Goal: Task Accomplishment & Management: Manage account settings

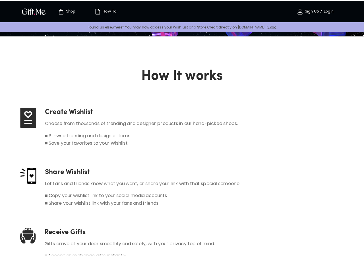
scroll to position [203, 0]
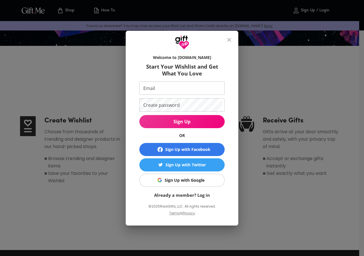
click at [154, 91] on input "Email" at bounding box center [180, 87] width 83 height 13
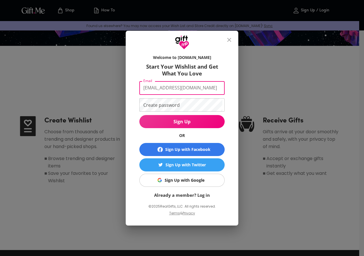
type input "jepmerc01@gmail.com"
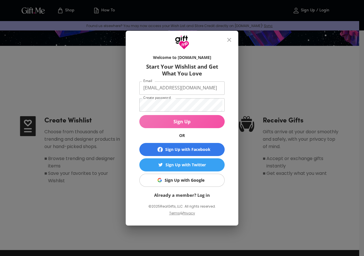
click at [149, 122] on span "Sign Up" at bounding box center [181, 121] width 85 height 6
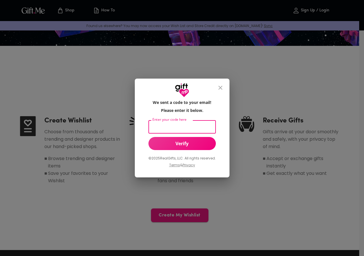
paste input "891512"
type input "891512"
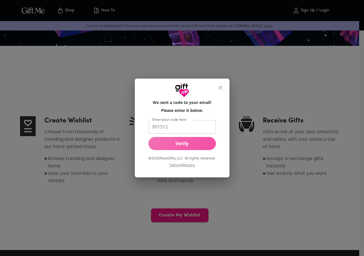
click at [171, 140] on button "Verify" at bounding box center [181, 143] width 67 height 13
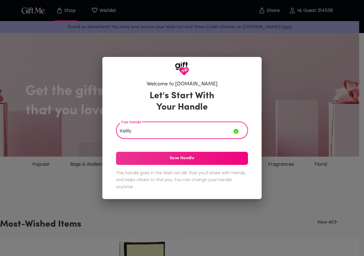
type input "Keilly"
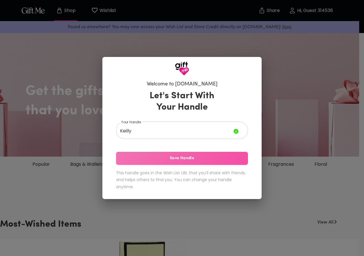
click at [145, 162] on button "Save Handle" at bounding box center [182, 158] width 132 height 13
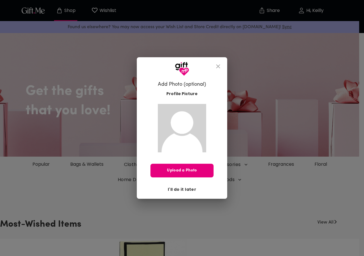
click at [183, 189] on span "I'll do it later" at bounding box center [182, 189] width 28 height 6
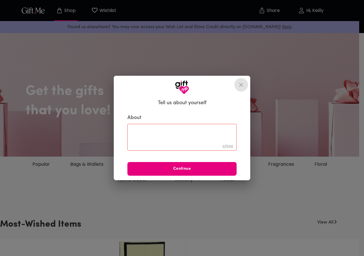
click at [239, 86] on icon "close" at bounding box center [241, 84] width 7 height 7
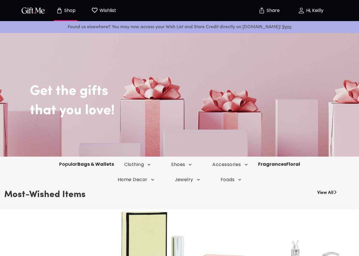
click at [59, 165] on link "Popular" at bounding box center [68, 164] width 18 height 7
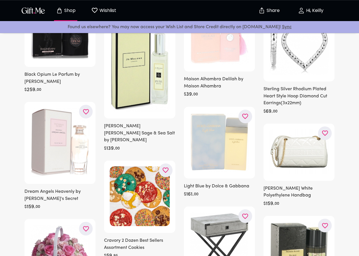
scroll to position [87, 0]
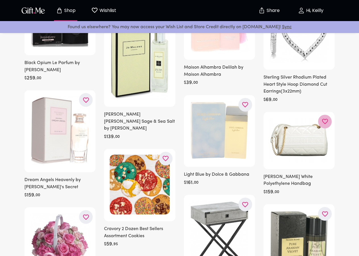
click at [0, 0] on icon "button" at bounding box center [0, 0] width 0 height 0
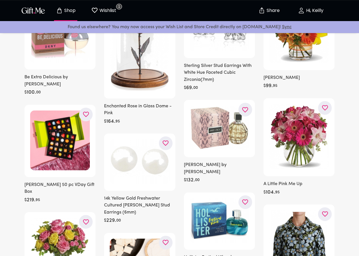
scroll to position [1683, 0]
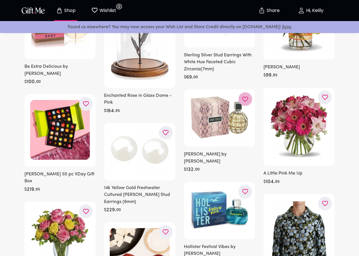
click at [0, 0] on icon "button" at bounding box center [0, 0] width 0 height 0
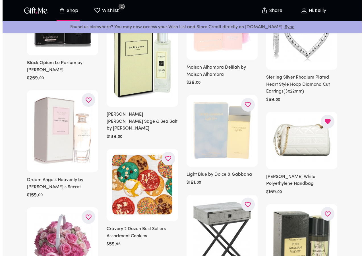
scroll to position [0, 0]
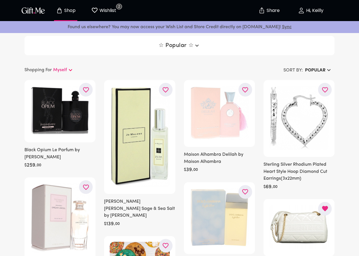
click at [198, 45] on icon "button" at bounding box center [196, 46] width 3 height 2
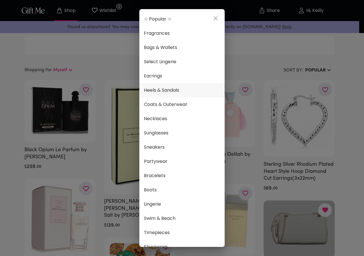
click at [169, 94] on span "Heels & Sandals" at bounding box center [182, 89] width 76 height 7
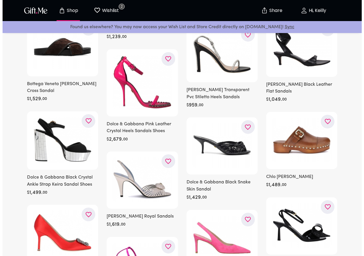
scroll to position [3065, 0]
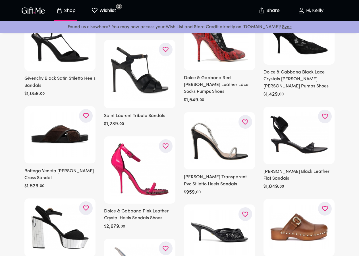
click at [0, 0] on div at bounding box center [0, 0] width 0 height 0
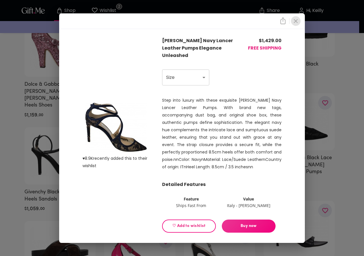
click at [294, 24] on icon "close" at bounding box center [295, 21] width 7 height 7
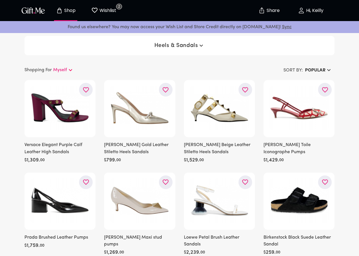
click at [179, 47] on span "Heels & Sandals" at bounding box center [179, 45] width 51 height 7
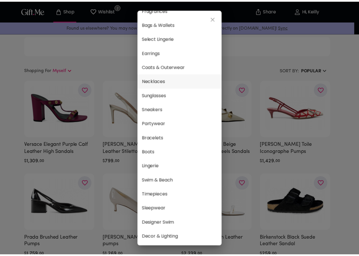
scroll to position [32, 0]
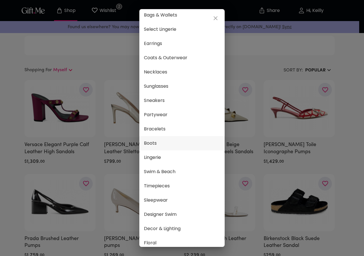
click at [169, 141] on span "Boots" at bounding box center [182, 142] width 76 height 7
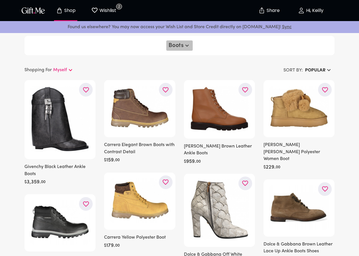
click at [184, 46] on icon "button" at bounding box center [187, 45] width 7 height 7
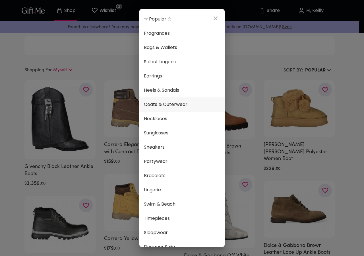
click at [166, 107] on span "Coats & Outerwear" at bounding box center [182, 104] width 76 height 7
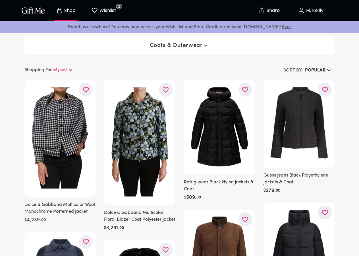
click at [71, 72] on icon at bounding box center [70, 70] width 7 height 7
click at [81, 69] on div "Shopping For Myself" at bounding box center [101, 69] width 155 height 8
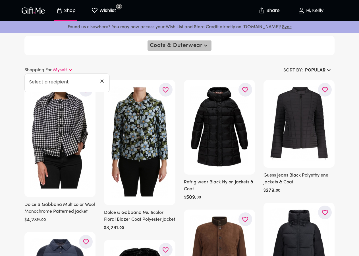
click at [167, 47] on span "Coats & Outerwear" at bounding box center [180, 45] width 60 height 7
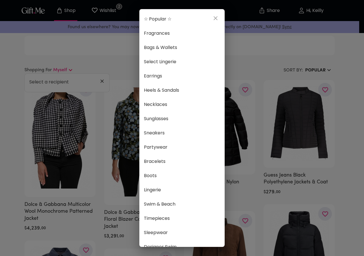
click at [102, 82] on div "☆ Popular ☆ Fragrances Bags & Wallets Select Lingerie Earrings Heels & Sandals …" at bounding box center [182, 128] width 364 height 256
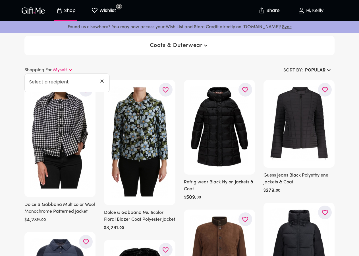
click at [102, 82] on icon at bounding box center [101, 80] width 3 height 3
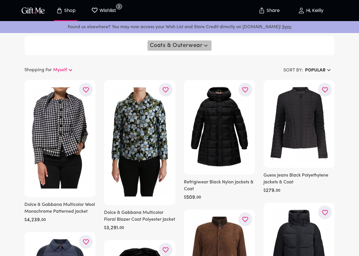
click at [176, 49] on button "Coats & Outerwear" at bounding box center [180, 45] width 64 height 10
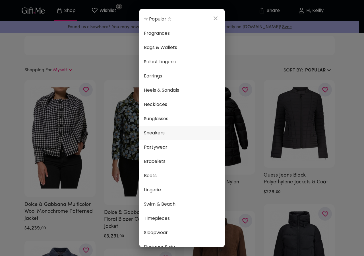
click at [164, 134] on span "Sneakers" at bounding box center [182, 132] width 76 height 7
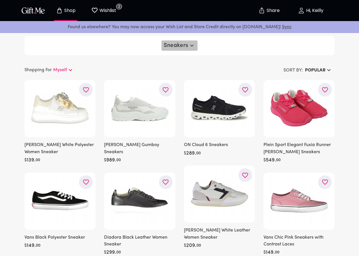
click at [174, 47] on span "Sneakers" at bounding box center [180, 45] width 32 height 7
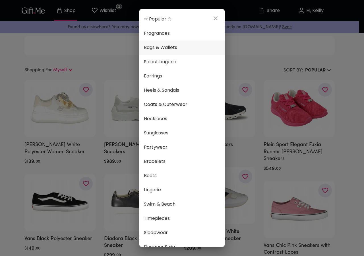
click at [169, 51] on span "Bags & Wallets" at bounding box center [182, 47] width 76 height 7
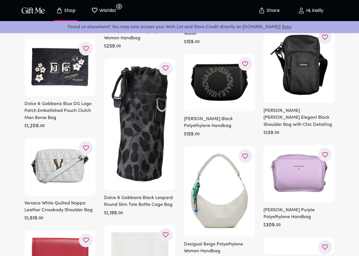
scroll to position [1712, 0]
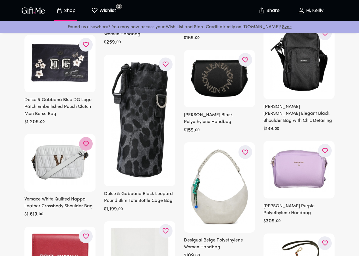
click at [0, 0] on icon "button" at bounding box center [0, 0] width 0 height 0
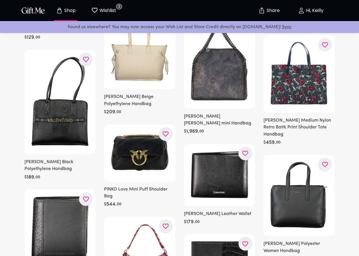
scroll to position [4932, 0]
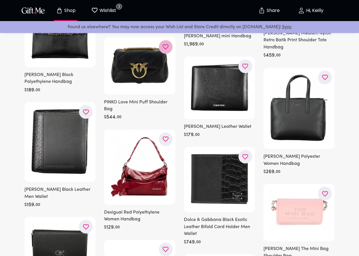
click at [0, 0] on icon "button" at bounding box center [0, 0] width 0 height 0
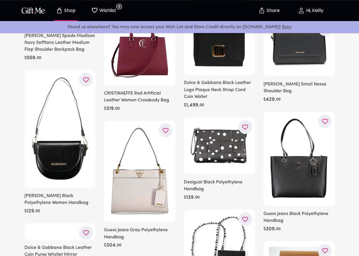
scroll to position [5860, 0]
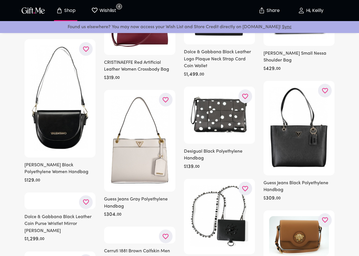
click at [0, 0] on icon "button" at bounding box center [0, 0] width 0 height 0
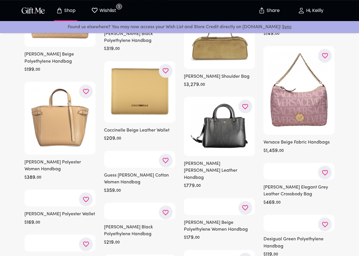
scroll to position [7176, 0]
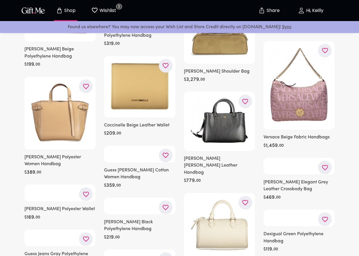
drag, startPoint x: 163, startPoint y: 129, endPoint x: 185, endPoint y: 139, distance: 24.7
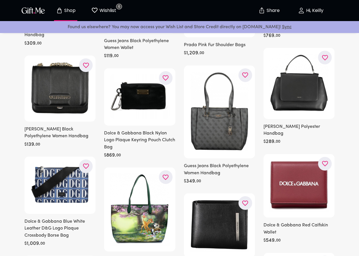
scroll to position [8136, 0]
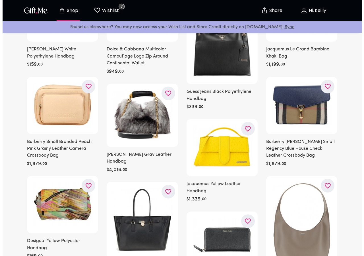
scroll to position [0, 0]
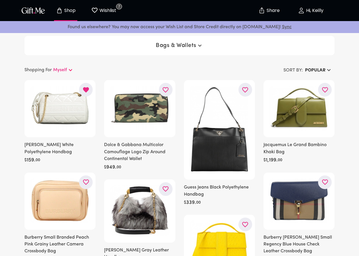
click at [181, 44] on span "Bags & Wallets" at bounding box center [179, 45] width 47 height 7
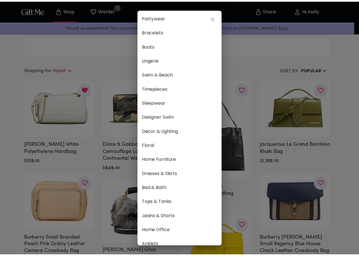
scroll to position [256, 0]
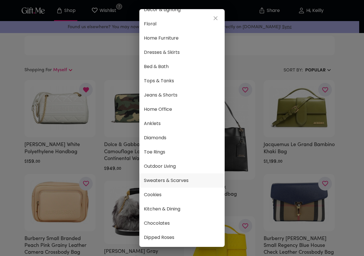
click at [168, 173] on li "Sweaters & Scarves" at bounding box center [181, 180] width 85 height 14
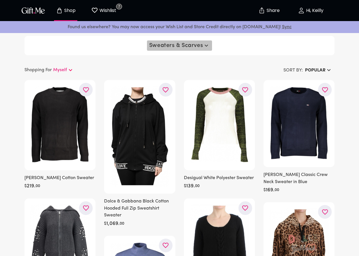
click at [200, 49] on button "Sweaters & Scarves" at bounding box center [179, 45] width 65 height 10
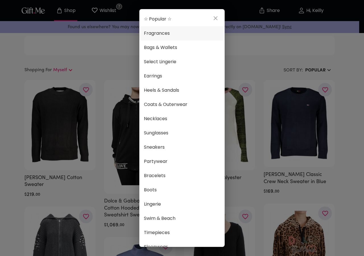
click at [152, 36] on span "Fragrances" at bounding box center [182, 33] width 76 height 7
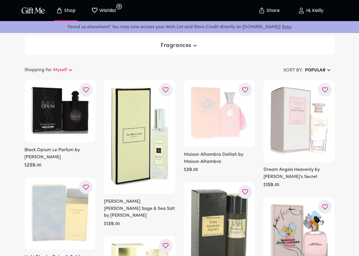
click at [0, 0] on div at bounding box center [0, 0] width 0 height 0
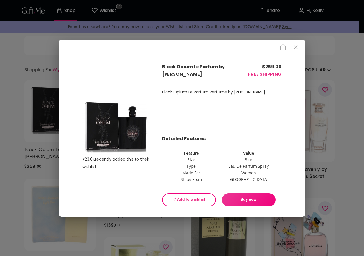
drag, startPoint x: 175, startPoint y: 194, endPoint x: 175, endPoint y: 189, distance: 4.8
click at [175, 194] on button "♡ Add to wishlist" at bounding box center [189, 199] width 54 height 13
click at [294, 50] on icon "close" at bounding box center [295, 47] width 7 height 7
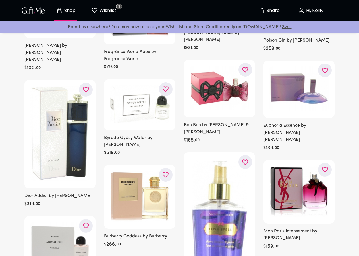
scroll to position [1218, 0]
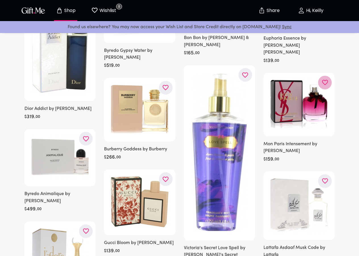
click at [0, 0] on icon "button" at bounding box center [0, 0] width 0 height 0
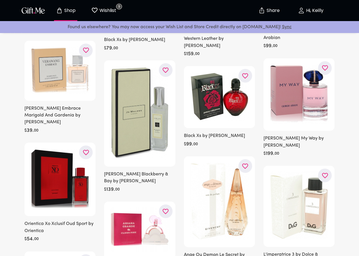
scroll to position [1538, 0]
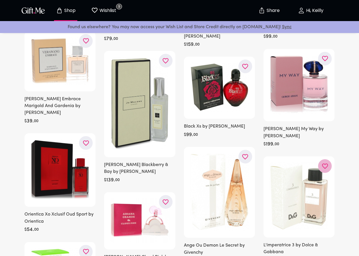
click at [0, 0] on icon "button" at bounding box center [0, 0] width 0 height 0
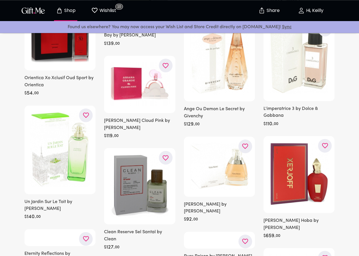
scroll to position [1683, 0]
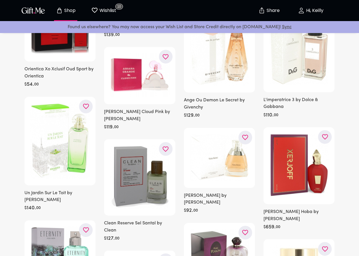
drag, startPoint x: 167, startPoint y: 63, endPoint x: 221, endPoint y: 159, distance: 109.9
click at [0, 0] on icon "button" at bounding box center [0, 0] width 0 height 0
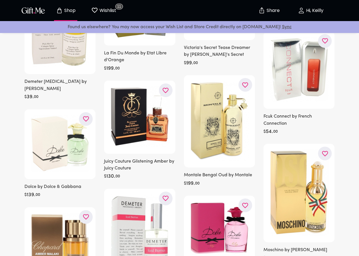
scroll to position [2321, 0]
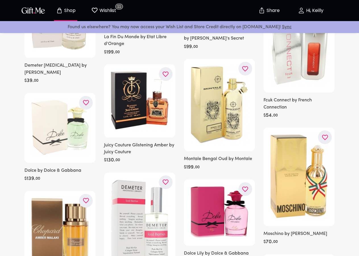
click at [0, 0] on icon "button" at bounding box center [0, 0] width 0 height 0
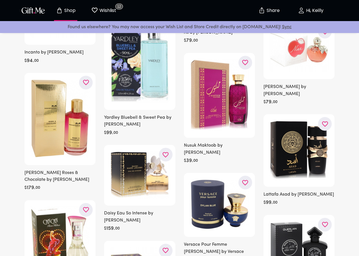
scroll to position [2785, 0]
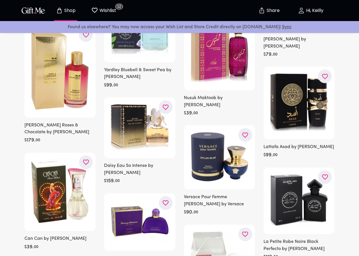
click at [325, 83] on button "button" at bounding box center [325, 76] width 14 height 14
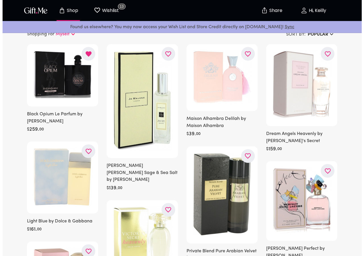
scroll to position [0, 0]
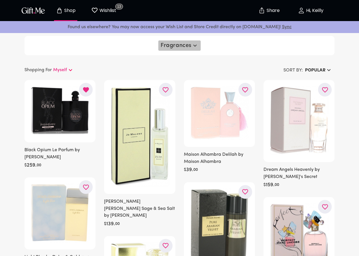
click at [193, 46] on icon "button" at bounding box center [195, 45] width 7 height 7
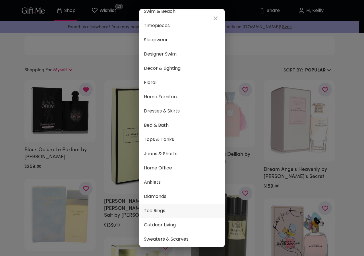
scroll to position [195, 0]
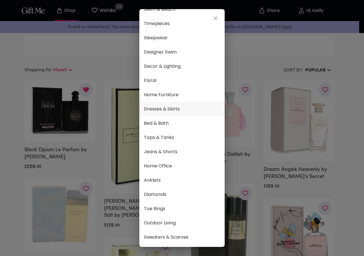
click at [171, 110] on span "Dresses & Skirts" at bounding box center [182, 108] width 76 height 7
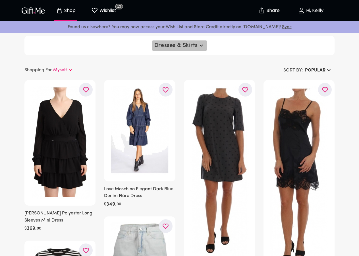
click at [174, 49] on button "Dresses & Skirts" at bounding box center [179, 45] width 55 height 10
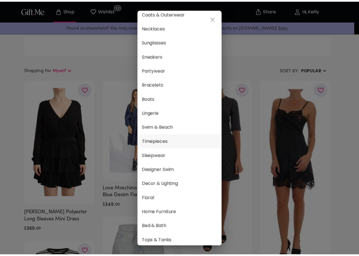
scroll to position [97, 0]
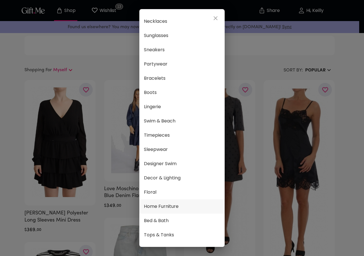
click at [166, 206] on span "Home Furniture" at bounding box center [182, 206] width 76 height 7
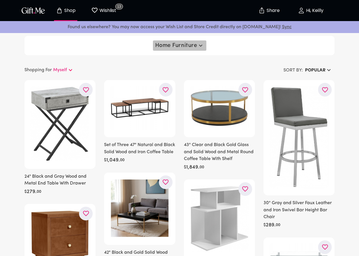
click at [203, 46] on icon "button" at bounding box center [200, 45] width 7 height 7
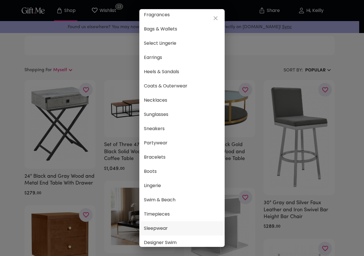
scroll to position [32, 0]
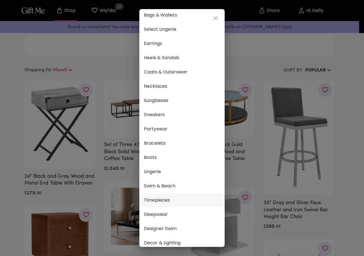
click at [179, 203] on span "Timepieces" at bounding box center [182, 199] width 76 height 7
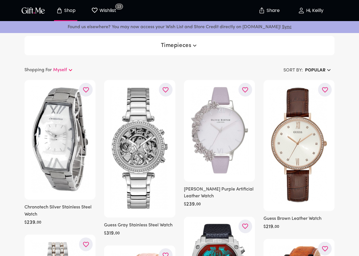
click at [179, 45] on span "Timepieces" at bounding box center [180, 45] width 38 height 7
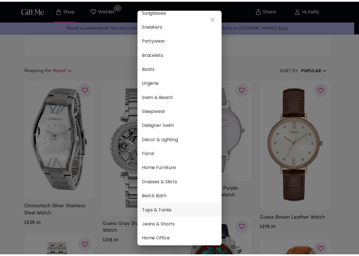
scroll to position [130, 0]
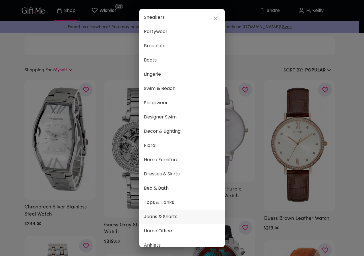
click at [177, 216] on span "Jeans & Shorts" at bounding box center [182, 216] width 76 height 7
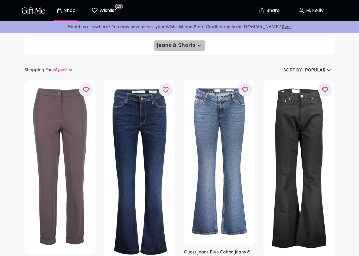
click at [175, 43] on span "Jeans & Shorts" at bounding box center [180, 45] width 46 height 7
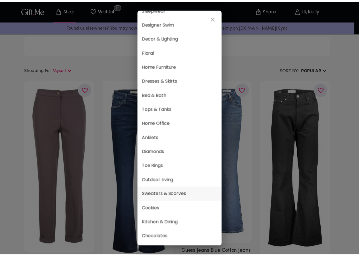
scroll to position [256, 0]
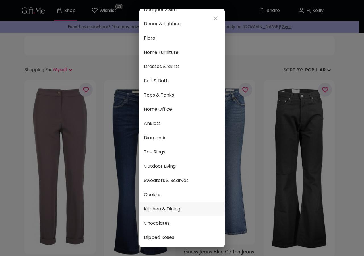
click at [159, 205] on span "Kitchen & Dining" at bounding box center [182, 208] width 76 height 7
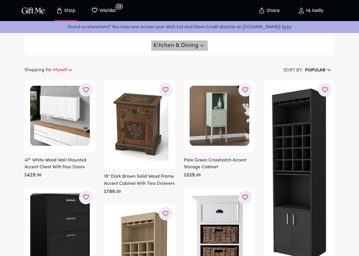
click at [193, 44] on span "Kitchen & Dining" at bounding box center [180, 45] width 52 height 7
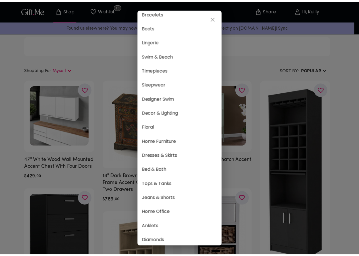
scroll to position [256, 0]
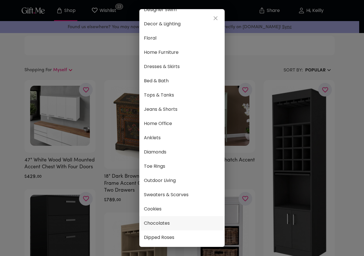
click at [164, 220] on span "Chocolates" at bounding box center [182, 222] width 76 height 7
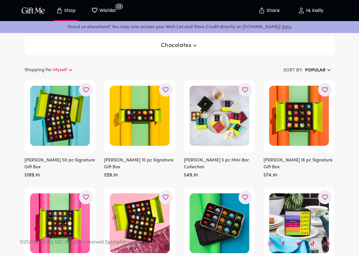
click at [191, 43] on span "Chocolates" at bounding box center [180, 45] width 38 height 7
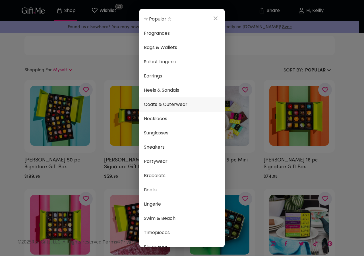
click at [174, 109] on li "Coats & Outerwear" at bounding box center [181, 104] width 85 height 14
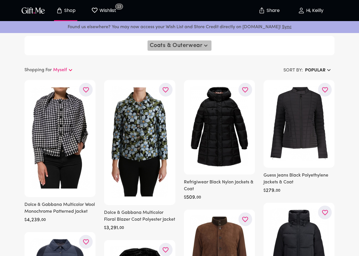
click at [193, 46] on span "Coats & Outerwear" at bounding box center [180, 45] width 60 height 7
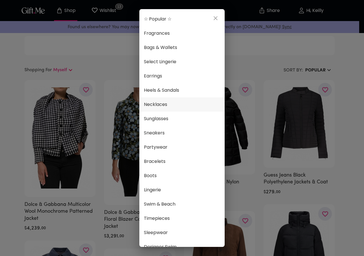
click at [185, 104] on span "Necklaces" at bounding box center [182, 104] width 76 height 7
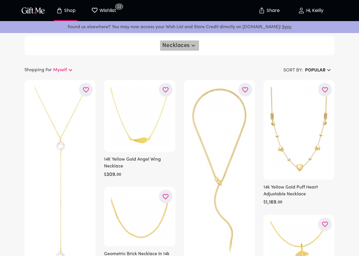
click at [179, 40] on button "Necklaces" at bounding box center [179, 45] width 39 height 10
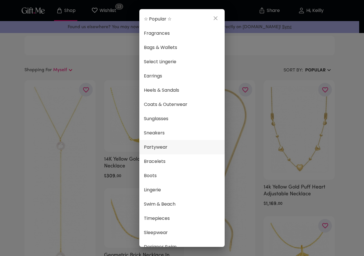
click at [170, 151] on li "Partywear" at bounding box center [181, 147] width 85 height 14
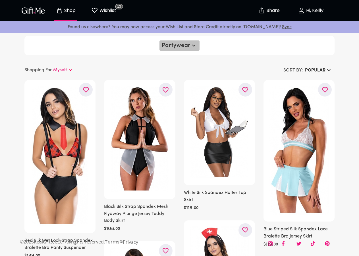
click at [182, 49] on button "Partywear" at bounding box center [180, 45] width 40 height 10
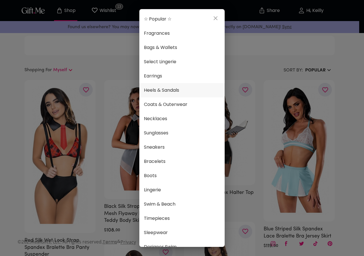
click at [174, 95] on li "Heels & Sandals" at bounding box center [181, 90] width 85 height 14
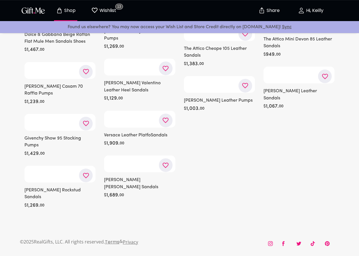
scroll to position [16611, 0]
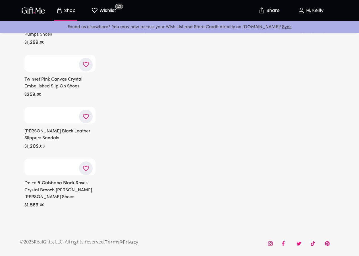
scroll to position [21129, 0]
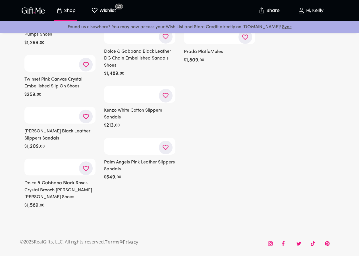
click at [0, 0] on icon "button" at bounding box center [0, 0] width 0 height 0
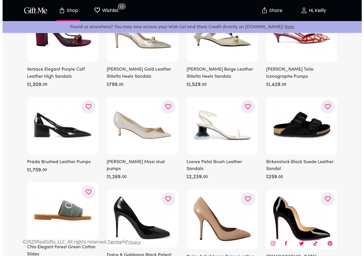
scroll to position [0, 0]
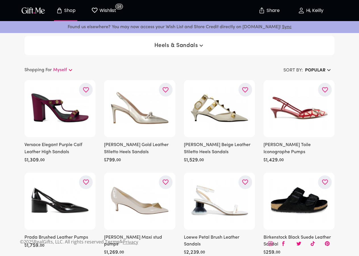
click at [195, 47] on span "Heels & Sandals" at bounding box center [179, 45] width 51 height 7
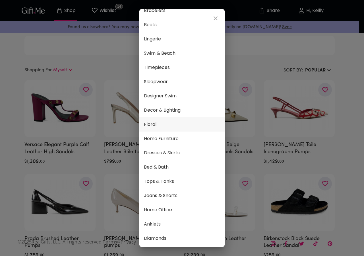
scroll to position [162, 0]
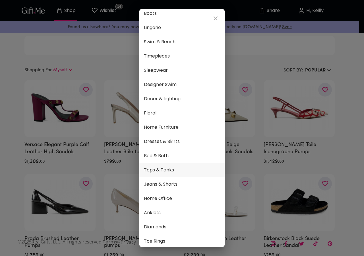
click at [179, 172] on span "Tops & Tanks" at bounding box center [182, 169] width 76 height 7
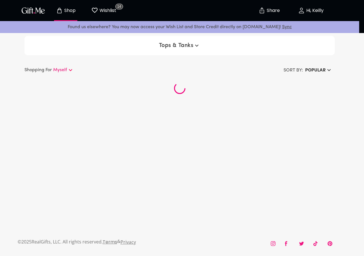
click at [162, 180] on span "Jeans & Shorts" at bounding box center [182, 183] width 76 height 7
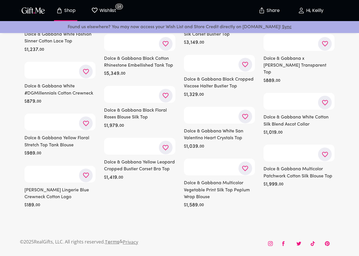
scroll to position [4613, 0]
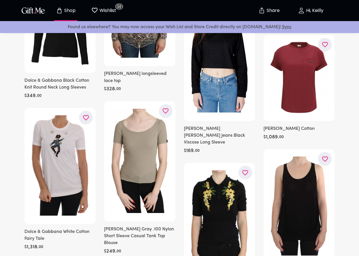
click at [113, 13] on p "Wishlist" at bounding box center [107, 10] width 18 height 7
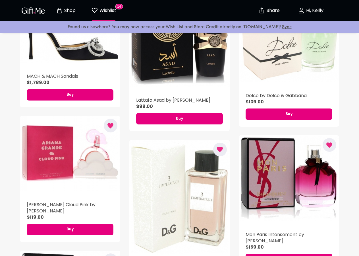
scroll to position [174, 0]
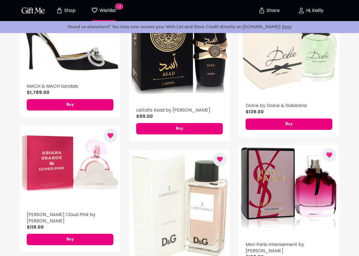
click at [304, 10] on icon "button" at bounding box center [301, 10] width 7 height 7
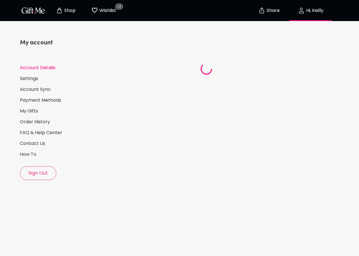
select select "US"
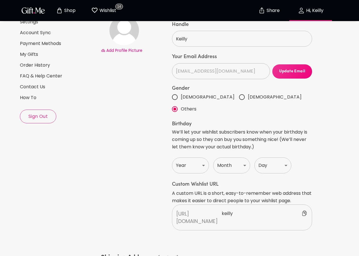
scroll to position [58, 0]
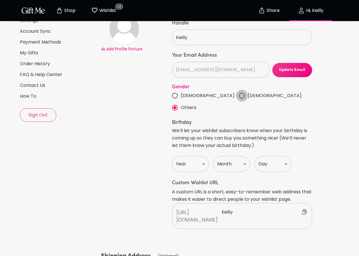
click at [236, 97] on input "[DEMOGRAPHIC_DATA]" at bounding box center [242, 96] width 12 height 12
radio input "true"
select select "2001"
click option "2001" at bounding box center [0, 0] width 0 height 0
click at [213, 156] on select "Month Jan Feb Mar Apr May June July Aug Sept Oct Nov Dec" at bounding box center [231, 164] width 37 height 16
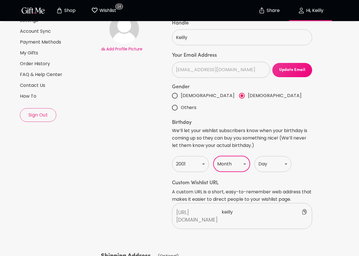
select select "October"
click option "Oct" at bounding box center [0, 0] width 0 height 0
click at [255, 156] on select "Day 1 2 3 4 5 6 7 8 9 10 11 12 13 14 15 16 17 18 19 20 21 22 23 24 25 26 27 28 …" at bounding box center [273, 164] width 37 height 16
select select "29"
click option "29" at bounding box center [0, 0] width 0 height 0
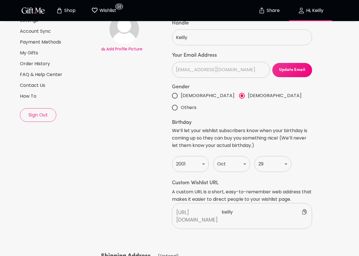
click at [255, 135] on p "We’ll let your wishlist subscribers know when your birthday is coming up so the…" at bounding box center [242, 138] width 140 height 22
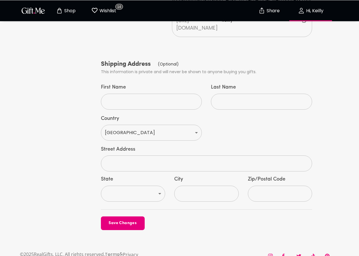
scroll to position [250, 0]
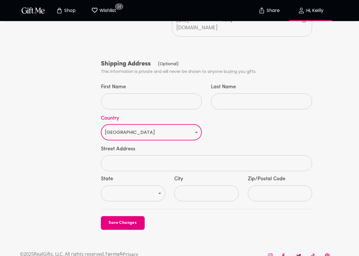
select select "KE"
click option "[GEOGRAPHIC_DATA]" at bounding box center [0, 0] width 0 height 0
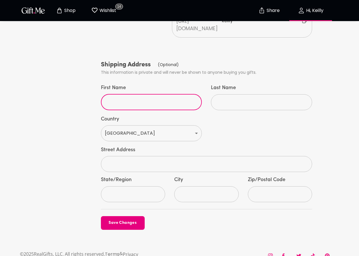
click at [133, 94] on input "First Name" at bounding box center [148, 102] width 95 height 16
click at [84, 103] on div "My account Account Details Settings Account Sync Payment Methods My Gifts Order…" at bounding box center [58, 6] width 81 height 452
click at [193, 186] on input "City" at bounding box center [203, 194] width 58 height 16
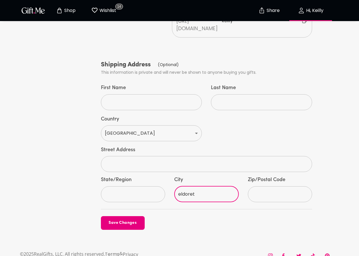
type input "eldoret"
click at [251, 186] on input "text" at bounding box center [277, 194] width 58 height 16
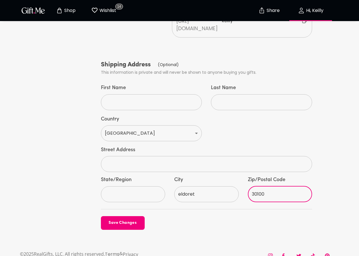
type input "30100"
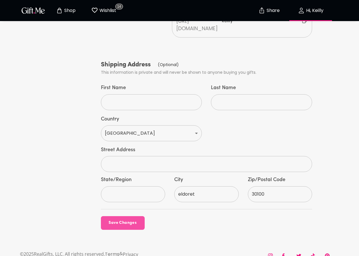
click at [128, 216] on button "Save Changes" at bounding box center [123, 223] width 44 height 14
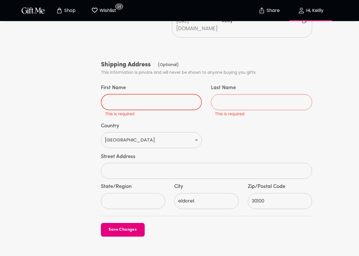
click at [142, 94] on input "First Name" at bounding box center [148, 102] width 95 height 16
type input "mercy"
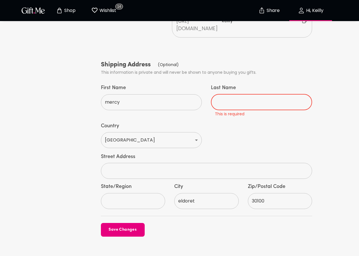
click at [243, 94] on input "Last Name" at bounding box center [258, 102] width 95 height 16
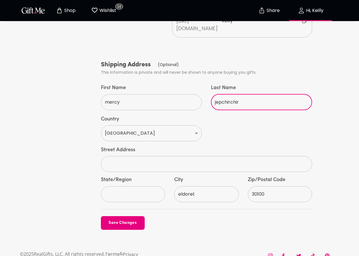
type input "jepchirchir"
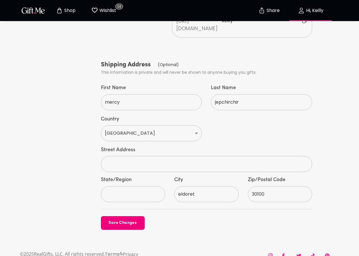
drag, startPoint x: 113, startPoint y: 203, endPoint x: 111, endPoint y: 207, distance: 5.0
click at [111, 207] on div "Add Profile Picture Your Info Handle Keilly ​ Your Email Address [EMAIL_ADDRESS…" at bounding box center [207, 22] width 216 height 420
click at [111, 216] on button "Save Changes" at bounding box center [123, 223] width 44 height 14
click at [120, 186] on input "State/Region" at bounding box center [130, 194] width 58 height 16
type input "[GEOGRAPHIC_DATA],uasingishu"
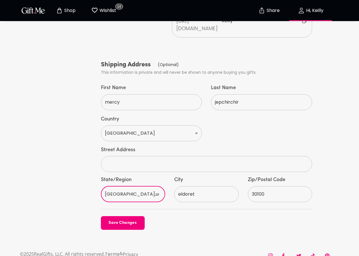
click at [109, 216] on button "Save Changes" at bounding box center [123, 223] width 44 height 14
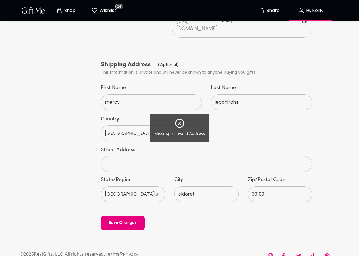
click at [133, 154] on div "Missing or Invalid Address" at bounding box center [179, 128] width 359 height 256
click at [130, 154] on div "Missing or Invalid Address" at bounding box center [179, 128] width 359 height 256
click at [178, 124] on icon at bounding box center [180, 123] width 10 height 10
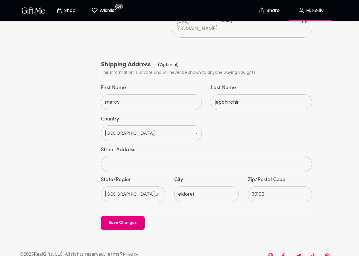
click at [151, 144] on div "Street Address ​" at bounding box center [206, 159] width 220 height 34
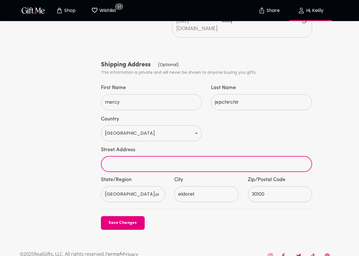
click at [149, 156] on input "text" at bounding box center [203, 164] width 205 height 16
type input "[GEOGRAPHIC_DATA]"
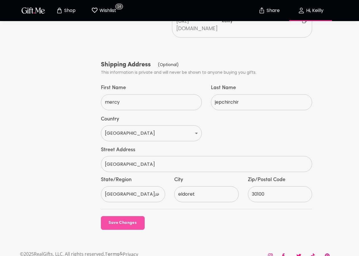
click at [130, 220] on span "Save Changes" at bounding box center [123, 223] width 44 height 6
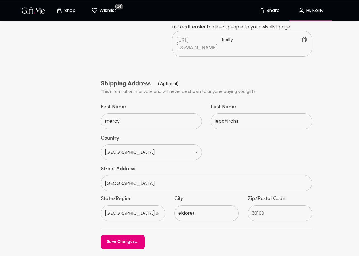
scroll to position [220, 0]
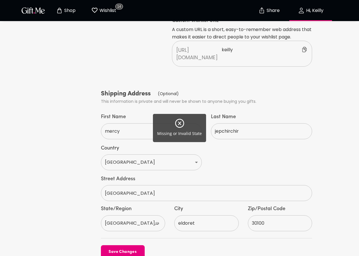
drag, startPoint x: 148, startPoint y: 212, endPoint x: 139, endPoint y: 210, distance: 9.3
click at [139, 210] on div "Missing or Invalid State" at bounding box center [179, 128] width 359 height 256
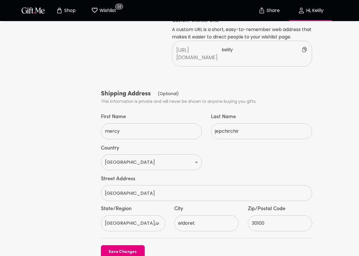
click at [148, 211] on div "Missing or Invalid State" at bounding box center [179, 128] width 359 height 256
drag, startPoint x: 148, startPoint y: 211, endPoint x: 120, endPoint y: 212, distance: 27.9
click at [120, 215] on input "[GEOGRAPHIC_DATA],uasingishu" at bounding box center [130, 223] width 58 height 16
type input "[GEOGRAPHIC_DATA]"
click at [121, 245] on button "Save Changes" at bounding box center [123, 252] width 44 height 14
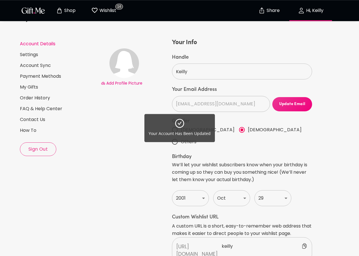
scroll to position [0, 0]
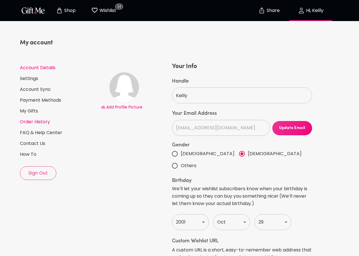
click at [40, 122] on link "Order History" at bounding box center [58, 122] width 77 height 6
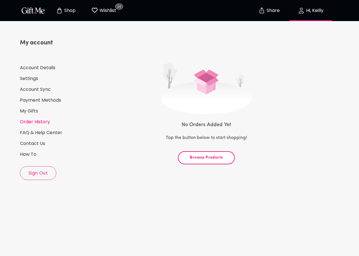
click at [39, 12] on img "button" at bounding box center [33, 10] width 26 height 8
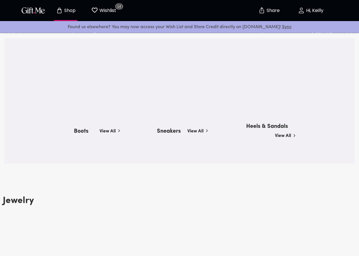
scroll to position [493, 0]
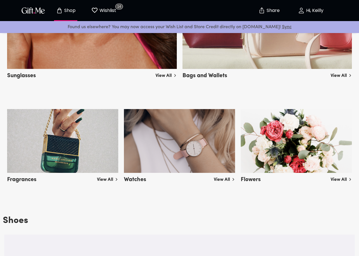
click at [212, 131] on div "Fragrances View All Watches View All Flowers View All" at bounding box center [179, 131] width 359 height 104
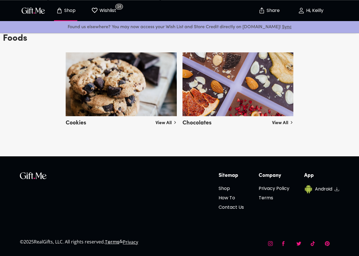
scroll to position [2048, 0]
